Goal: Check status

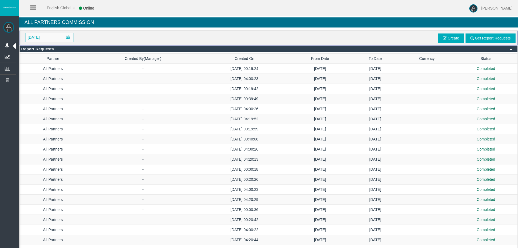
scroll to position [418, 0]
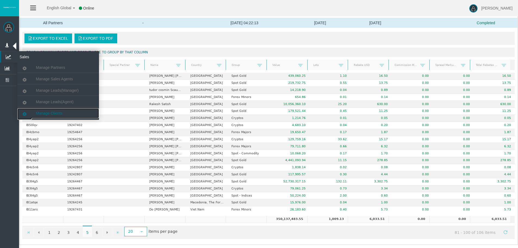
click at [48, 111] on span "Manage Clients" at bounding box center [49, 113] width 26 height 4
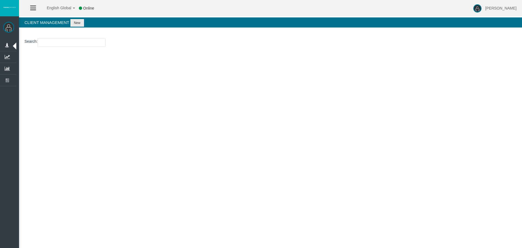
click at [80, 44] on input "number" at bounding box center [72, 42] width 68 height 8
paste input "15186580"
click at [64, 42] on input "15186580" at bounding box center [72, 42] width 68 height 8
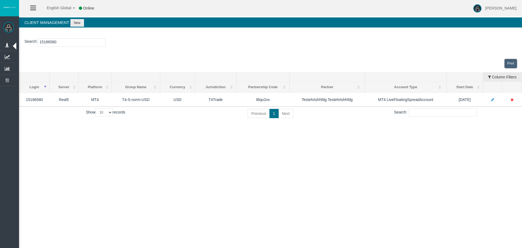
click at [43, 41] on input "15186580" at bounding box center [72, 42] width 68 height 8
paste input "94"
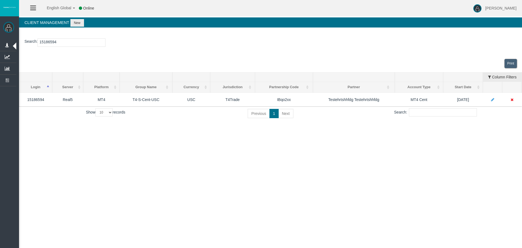
type input "15186594"
